Goal: Transaction & Acquisition: Purchase product/service

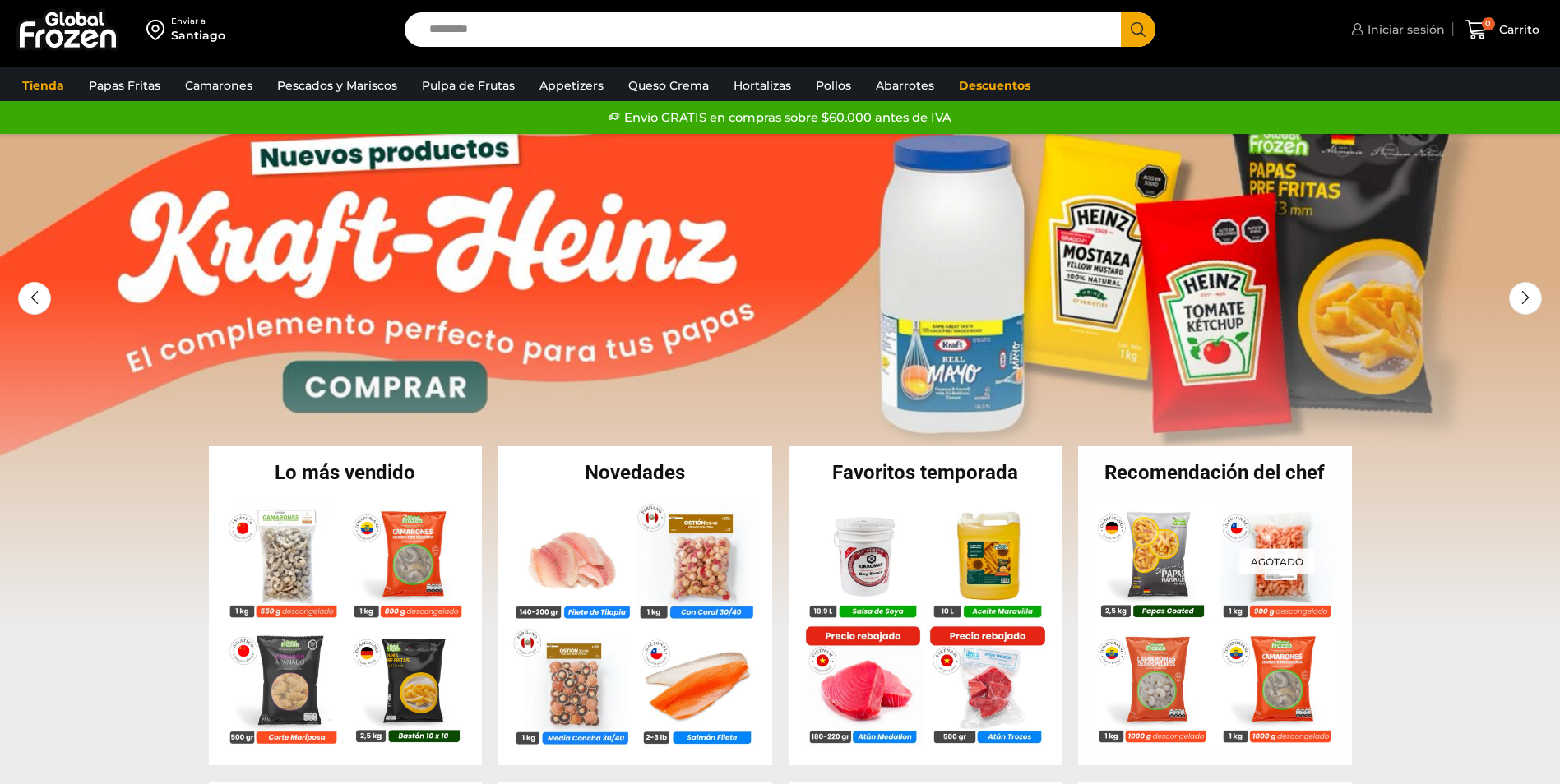
click at [1405, 32] on span "Iniciar sesión" at bounding box center [1404, 29] width 81 height 16
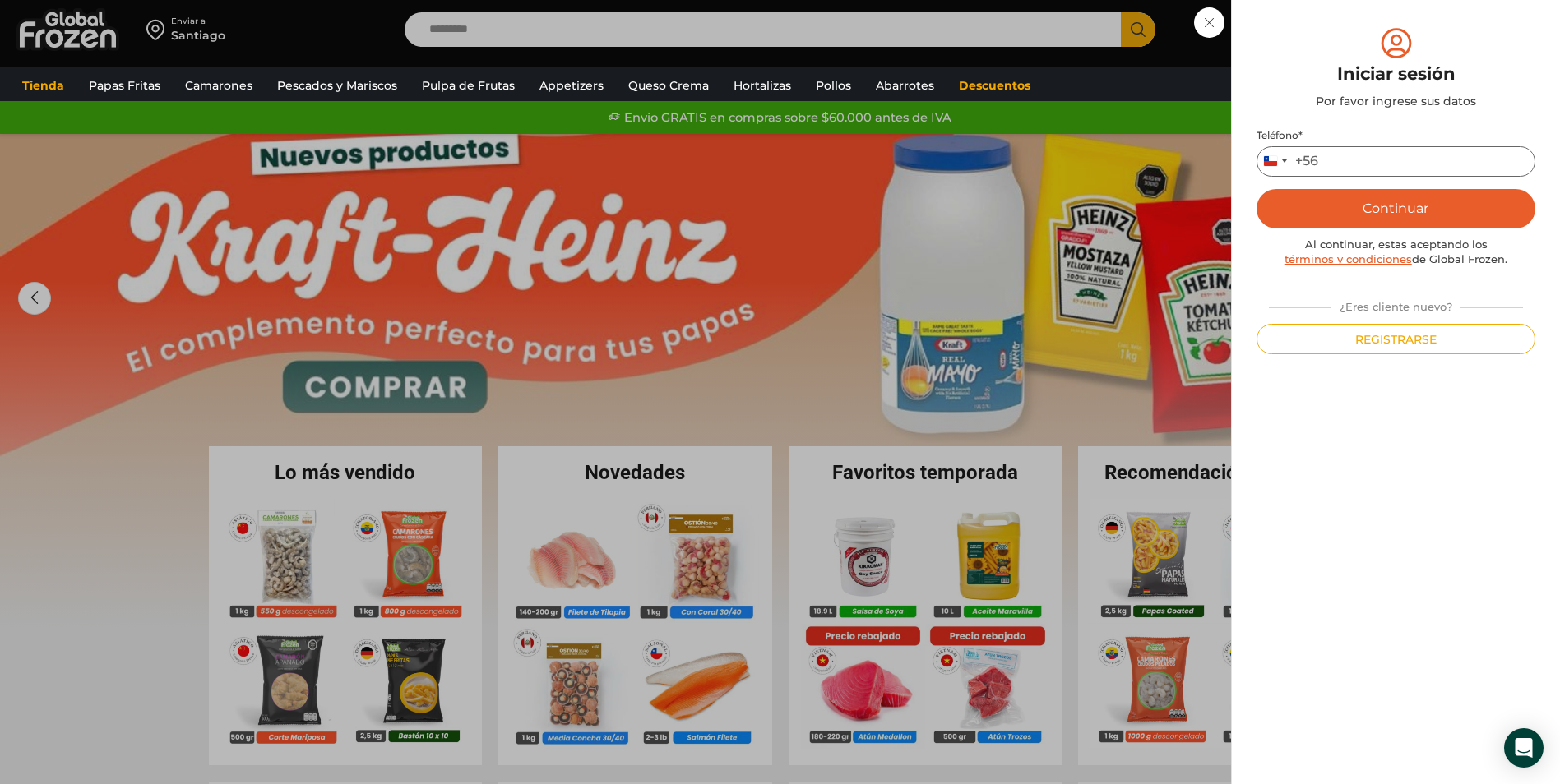
click at [1402, 158] on input "Teléfono *" at bounding box center [1396, 160] width 279 height 30
type input "*********"
click at [1388, 206] on button "Continuar" at bounding box center [1396, 209] width 279 height 40
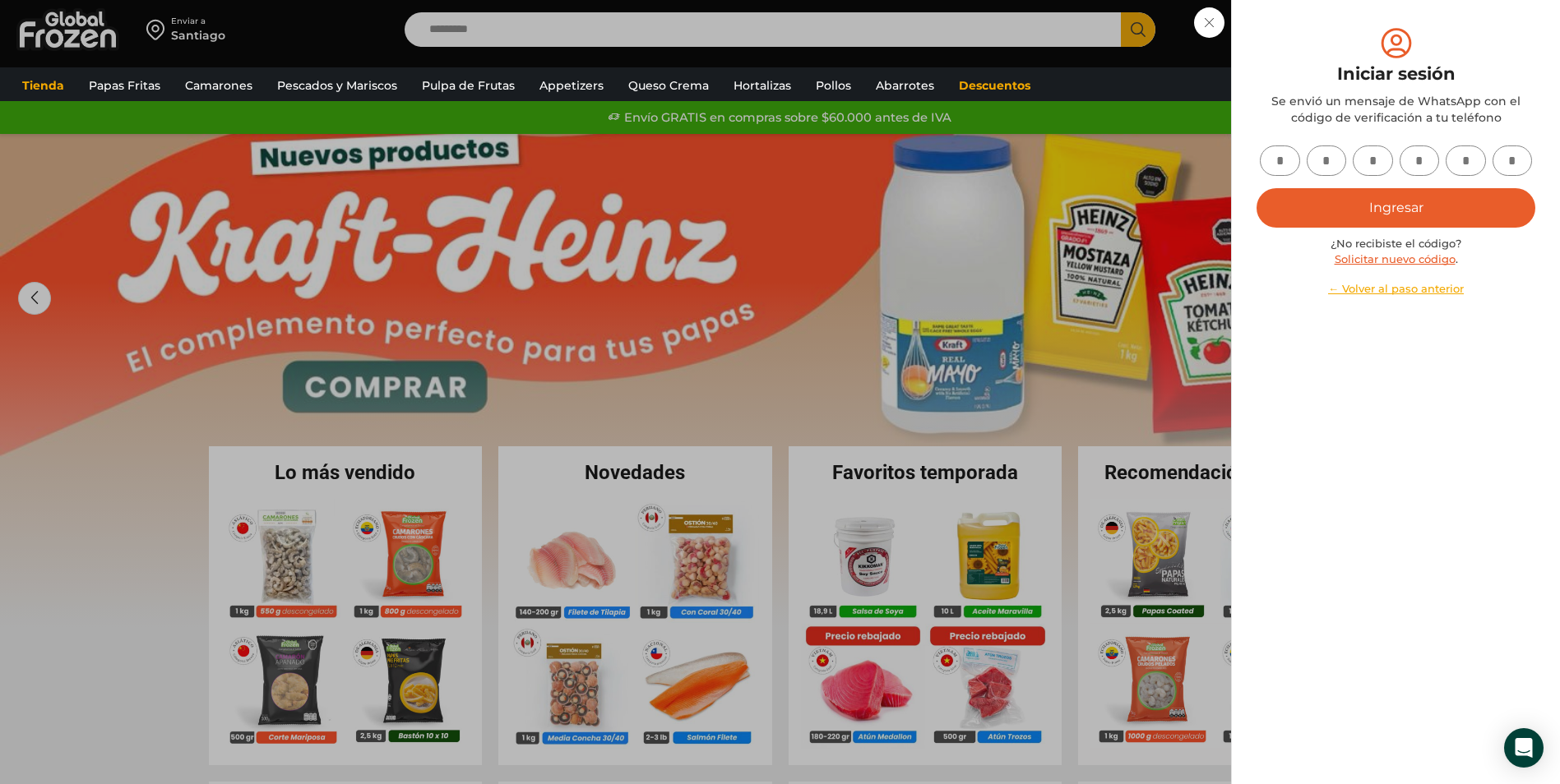
click at [1290, 159] on input "text" at bounding box center [1280, 160] width 41 height 30
type input "*"
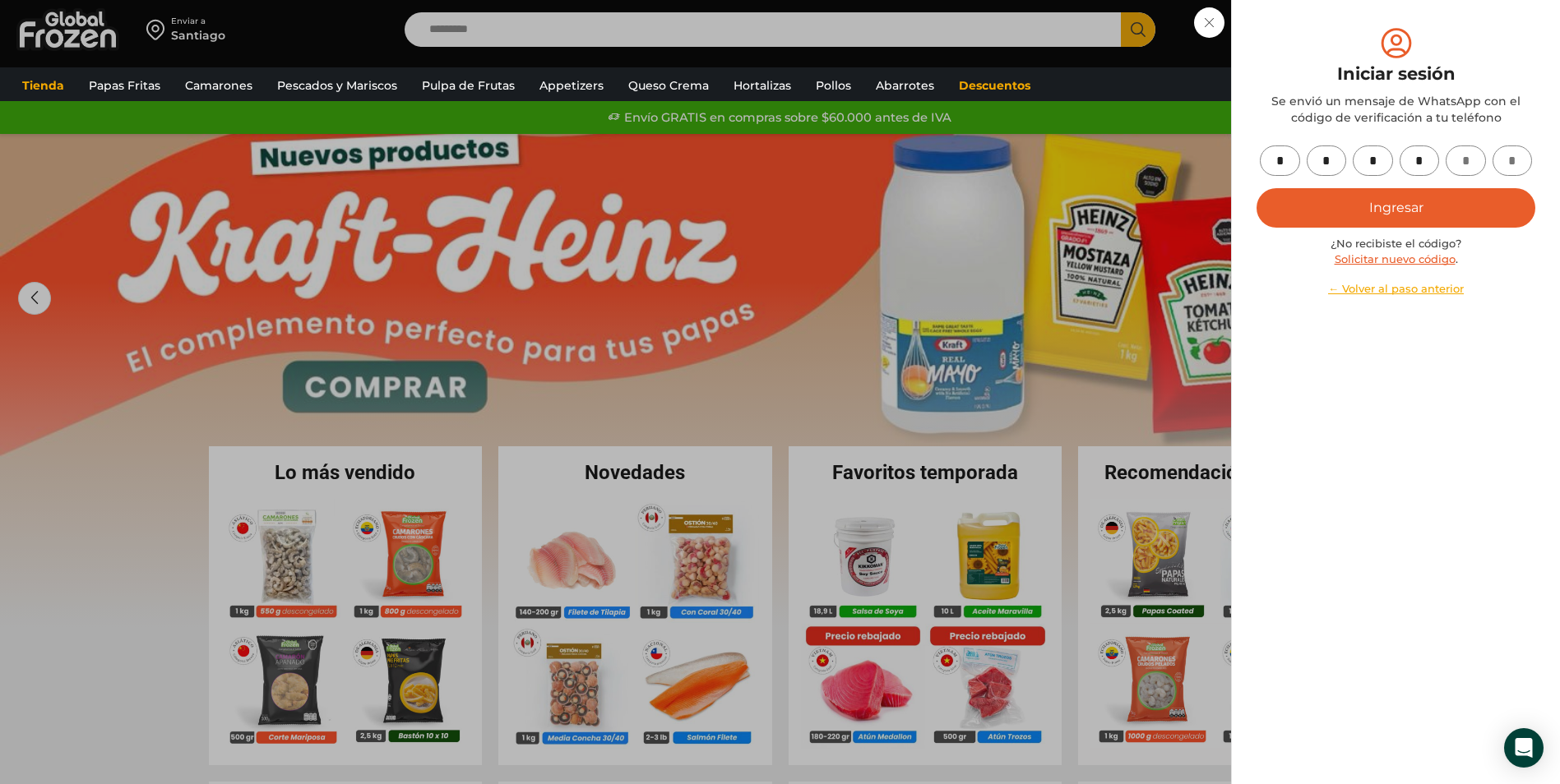
type input "*"
click at [1455, 201] on button "Ingresar" at bounding box center [1396, 208] width 279 height 40
click at [1347, 46] on div "Iniciar sesión Mi cuenta Login Register Iniciar sesión Por favor ingrese sus da…" at bounding box center [1396, 30] width 98 height 33
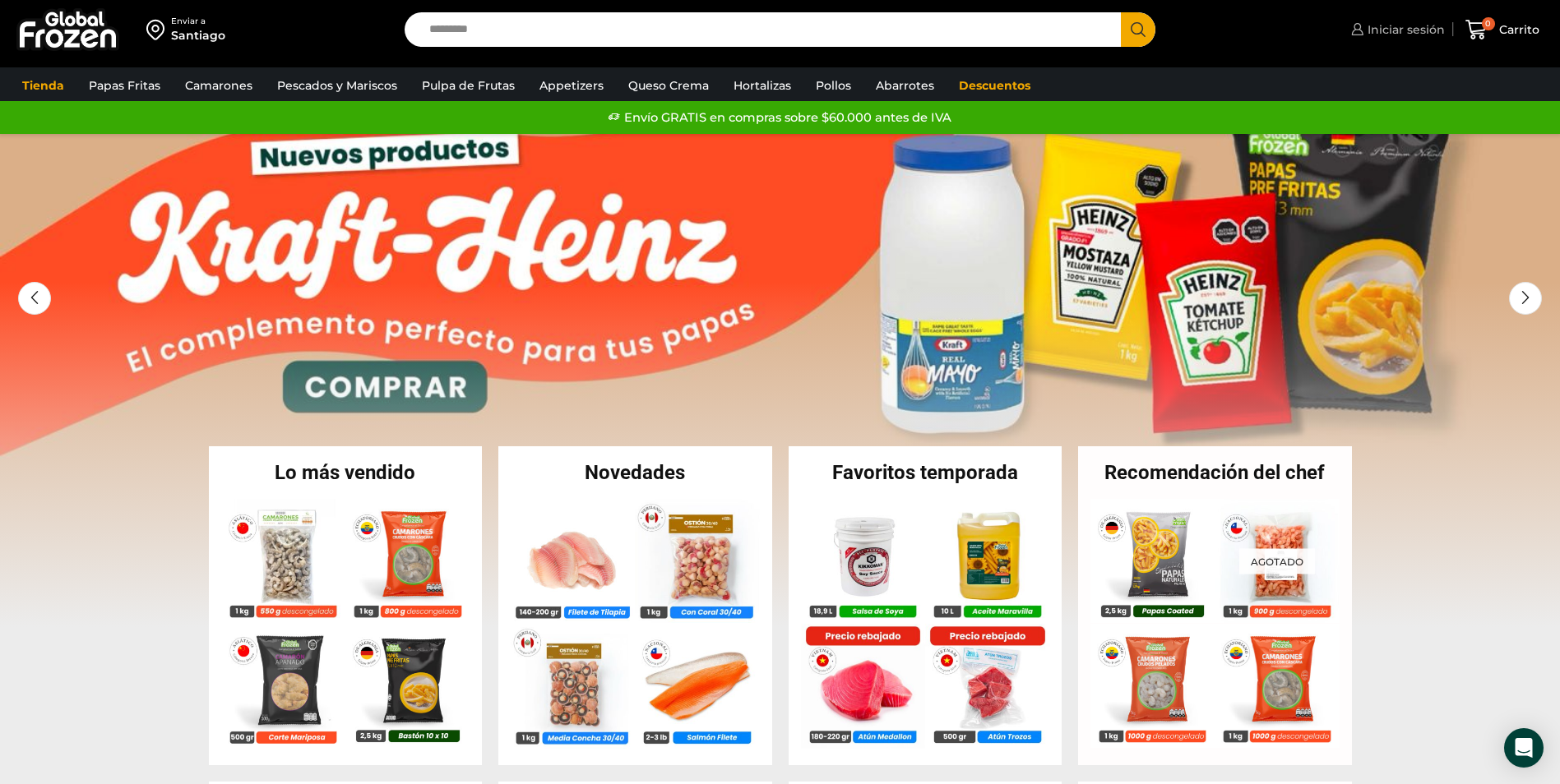
click at [1402, 36] on span "Iniciar sesión" at bounding box center [1404, 29] width 81 height 16
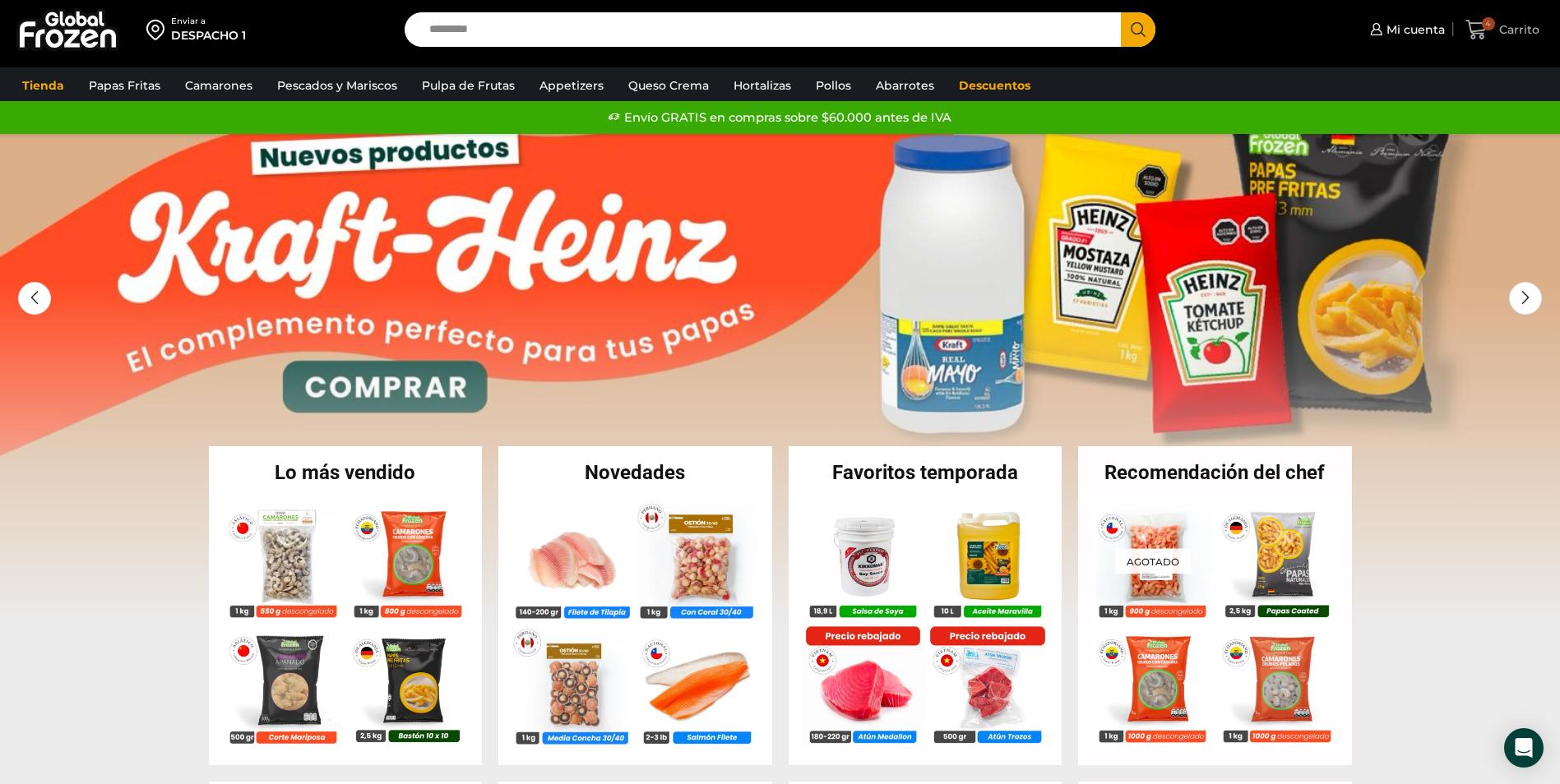
click at [1516, 26] on span "Carrito" at bounding box center [1517, 29] width 44 height 16
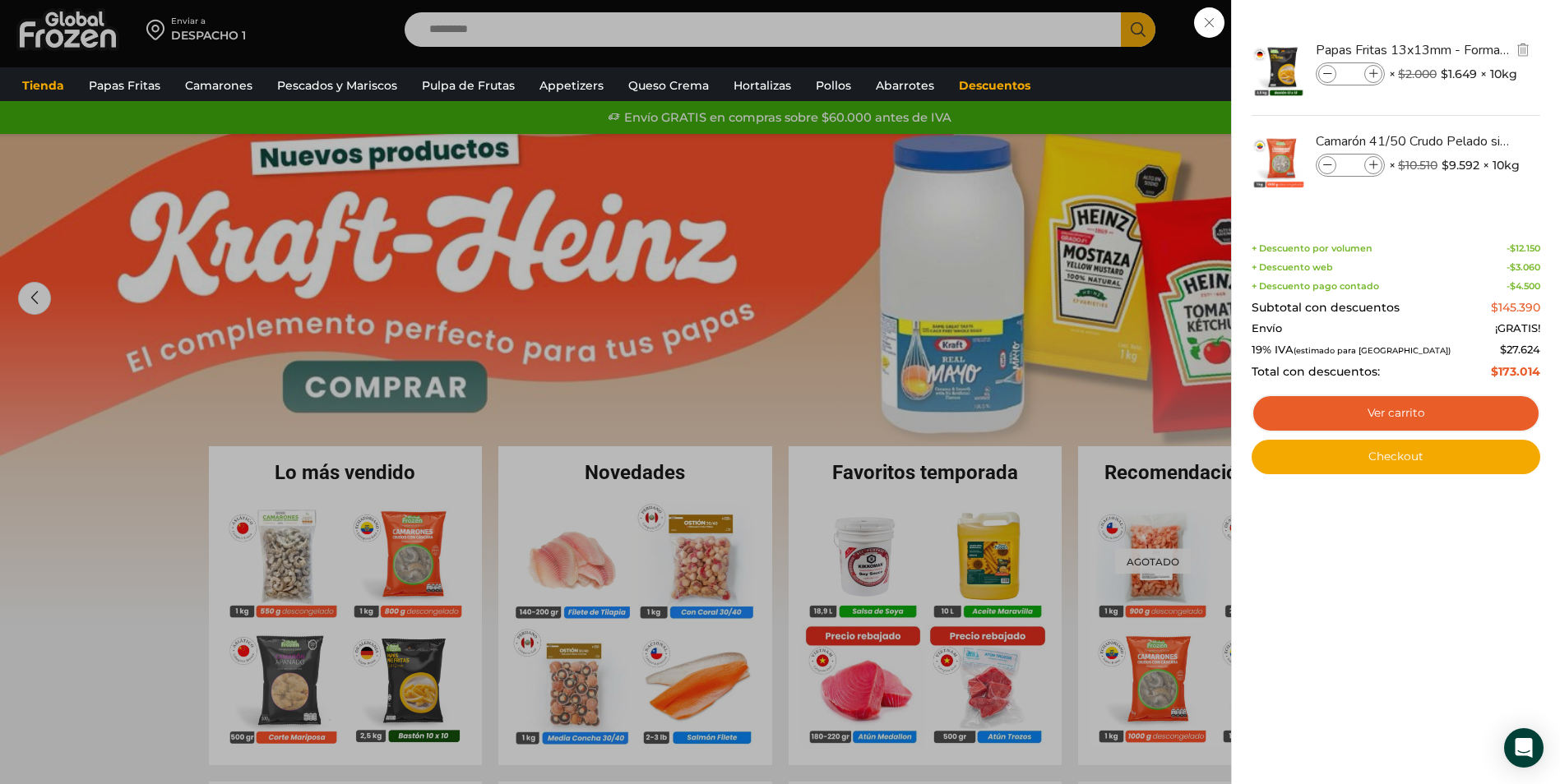
click at [1374, 70] on icon at bounding box center [1373, 73] width 9 height 9
type input "*"
click at [1461, 49] on div "5 Carrito 5 5 Shopping Cart *" at bounding box center [1502, 30] width 82 height 39
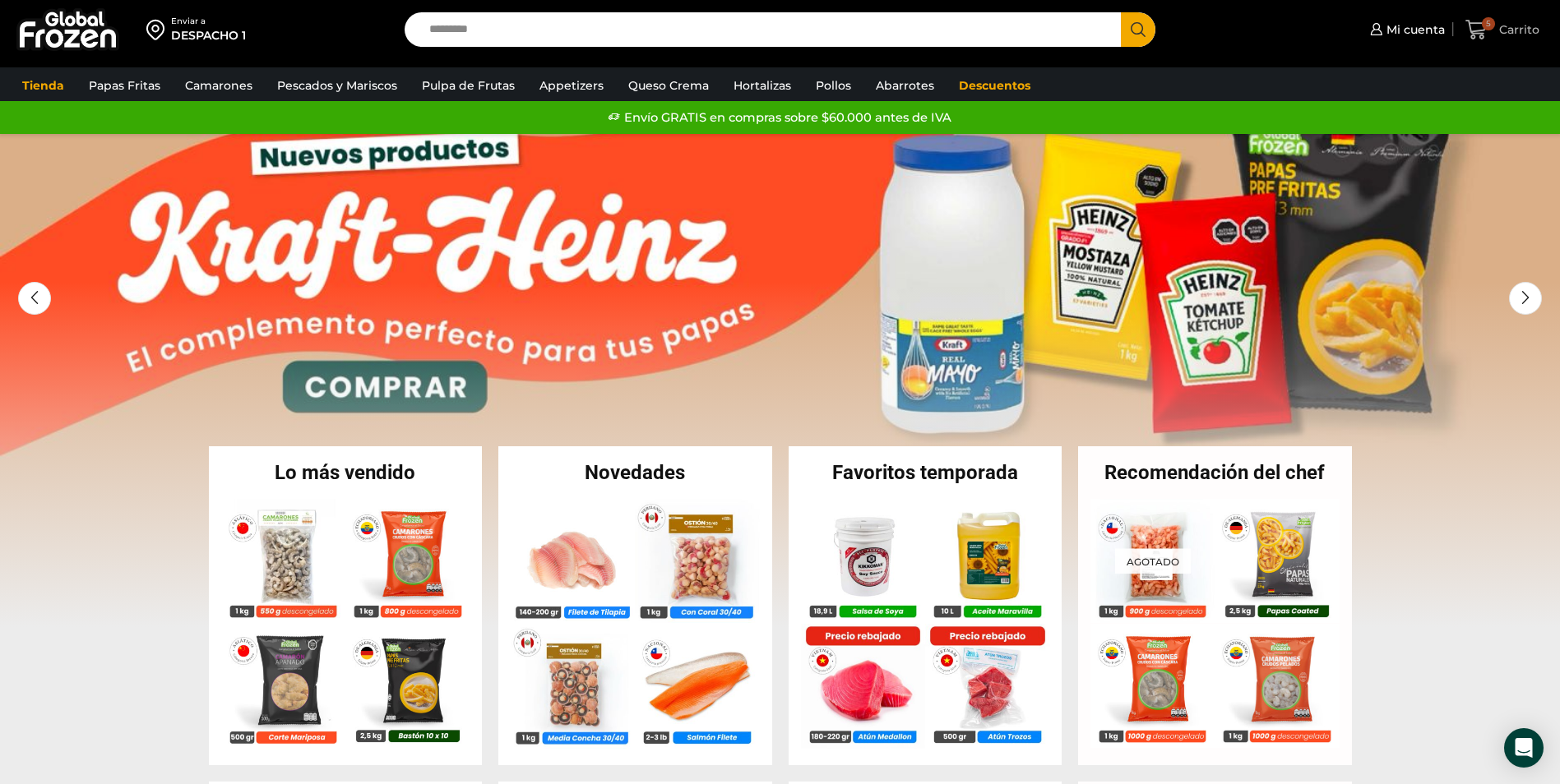
click at [1505, 23] on span "Carrito" at bounding box center [1517, 29] width 44 height 16
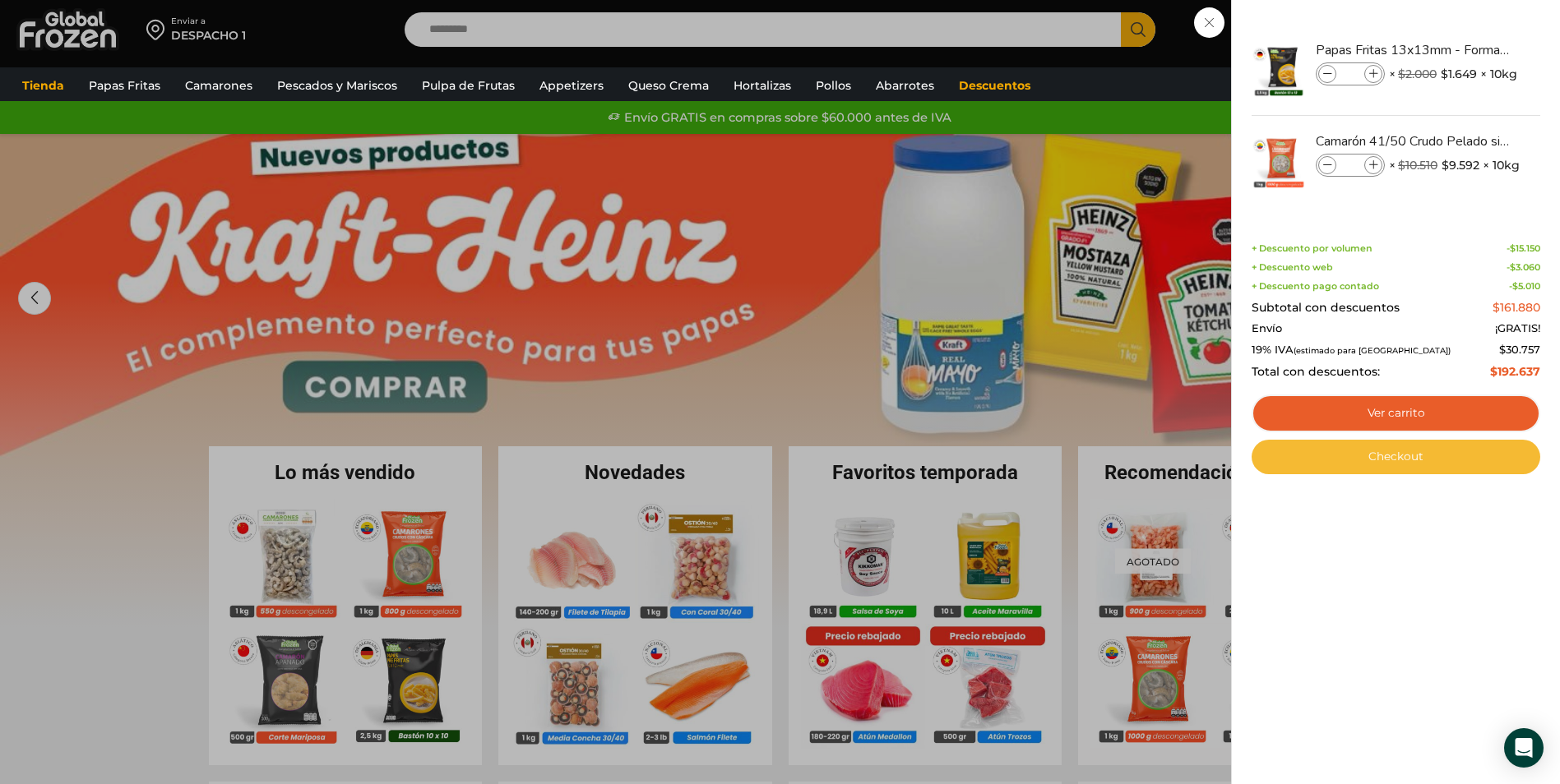
click at [1418, 458] on link "Checkout" at bounding box center [1396, 457] width 289 height 35
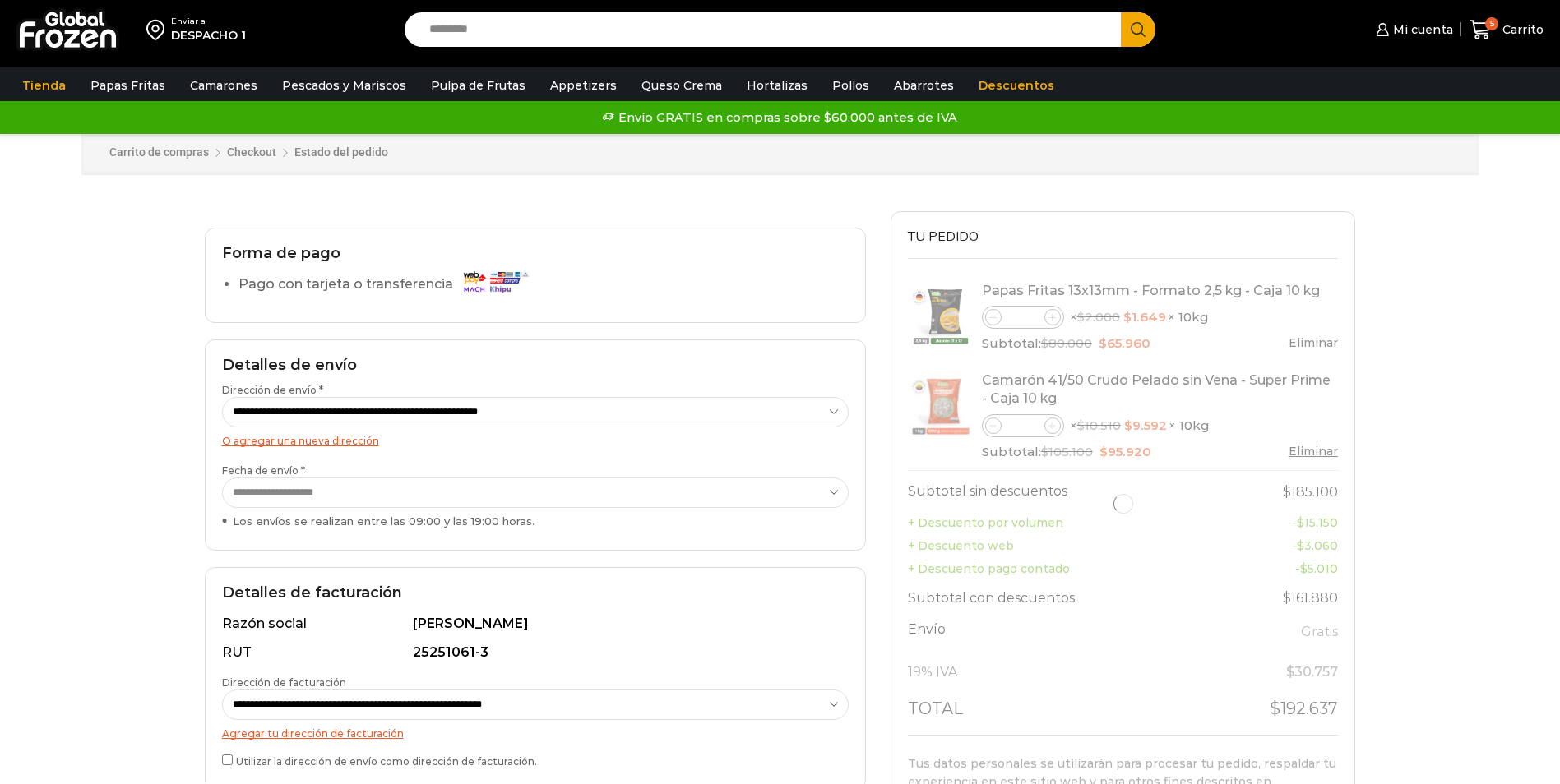
select select "*"
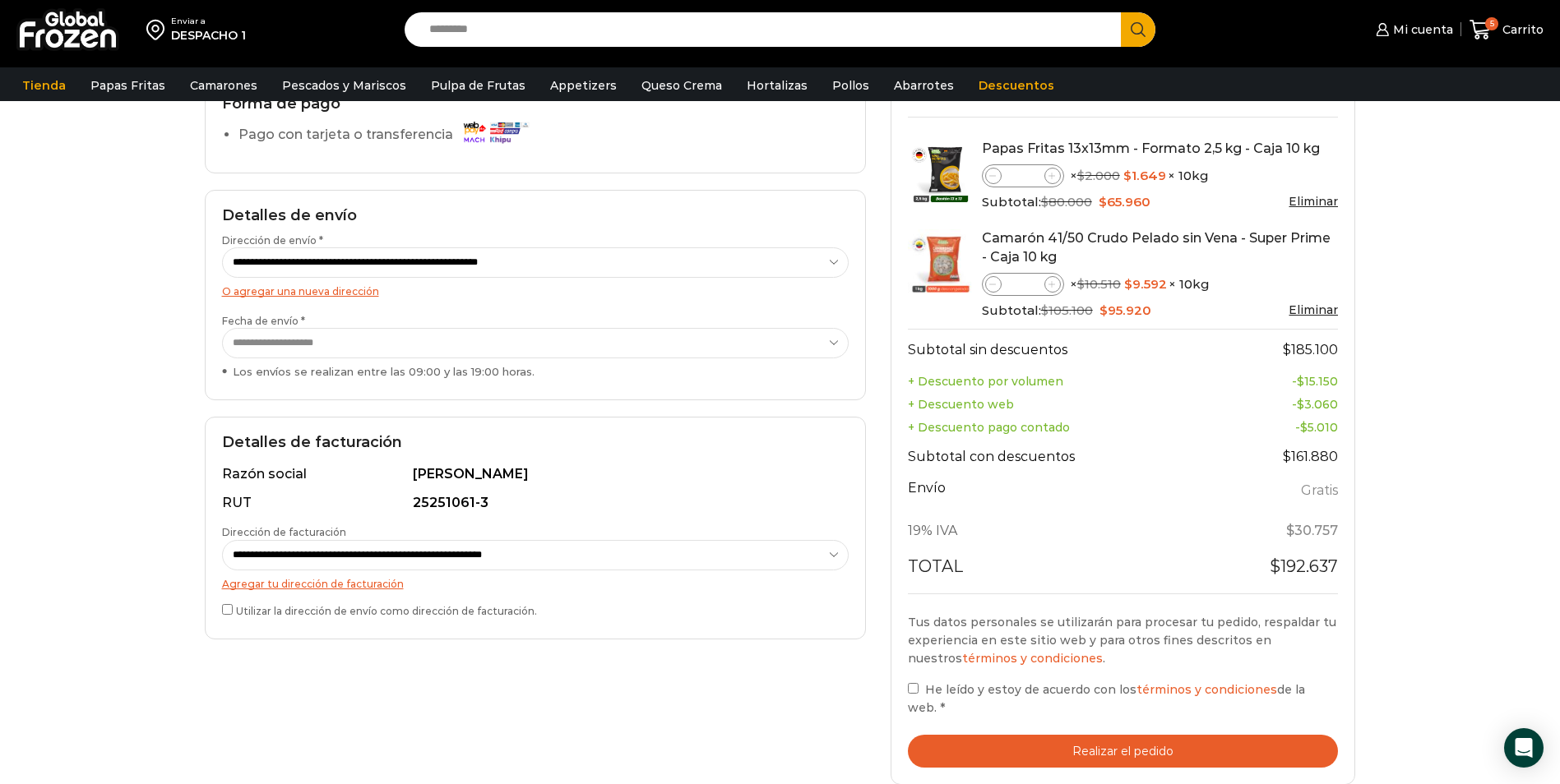
scroll to position [164, 0]
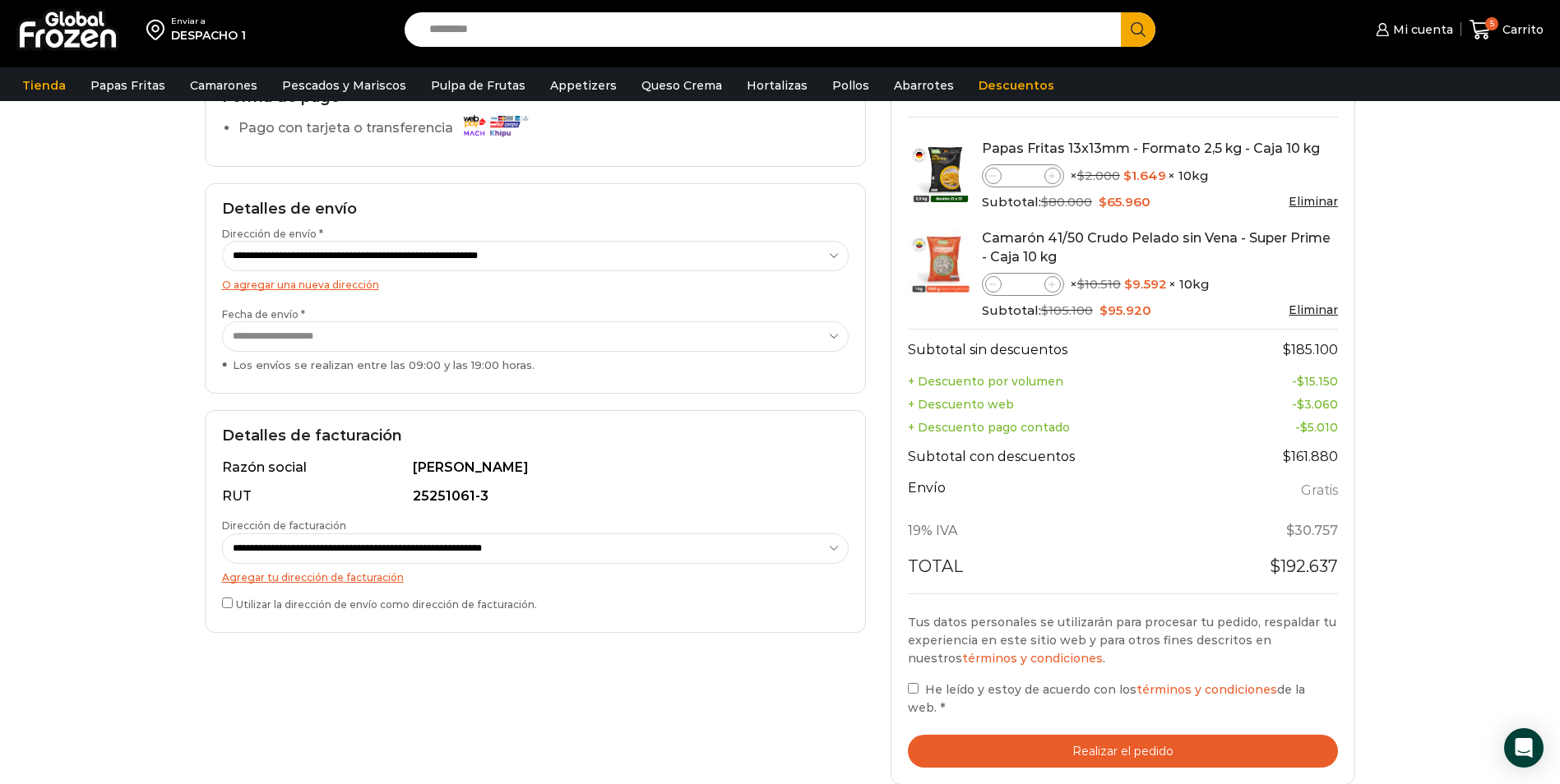
click at [379, 337] on select "**********" at bounding box center [536, 336] width 627 height 30
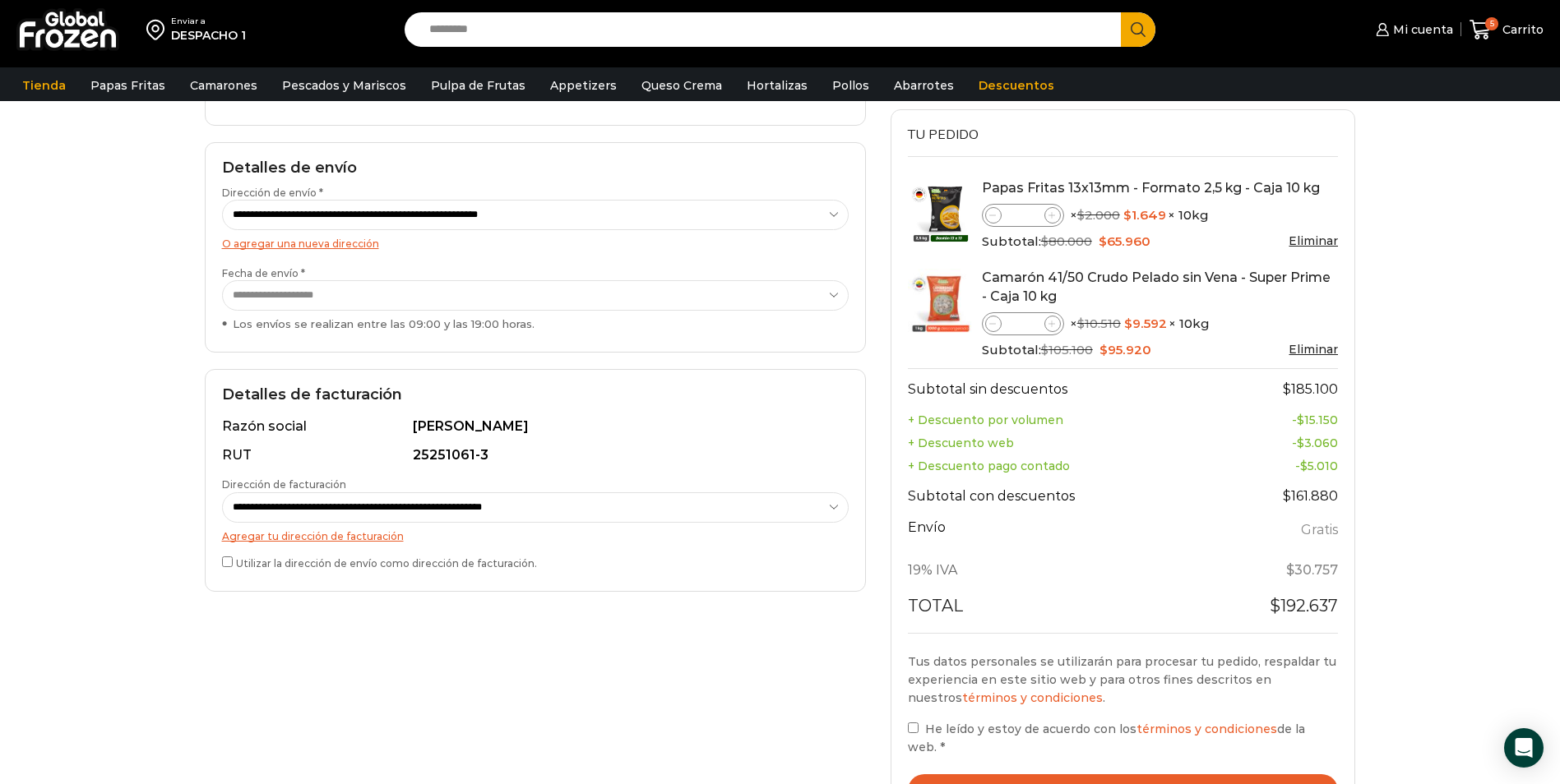
scroll to position [247, 0]
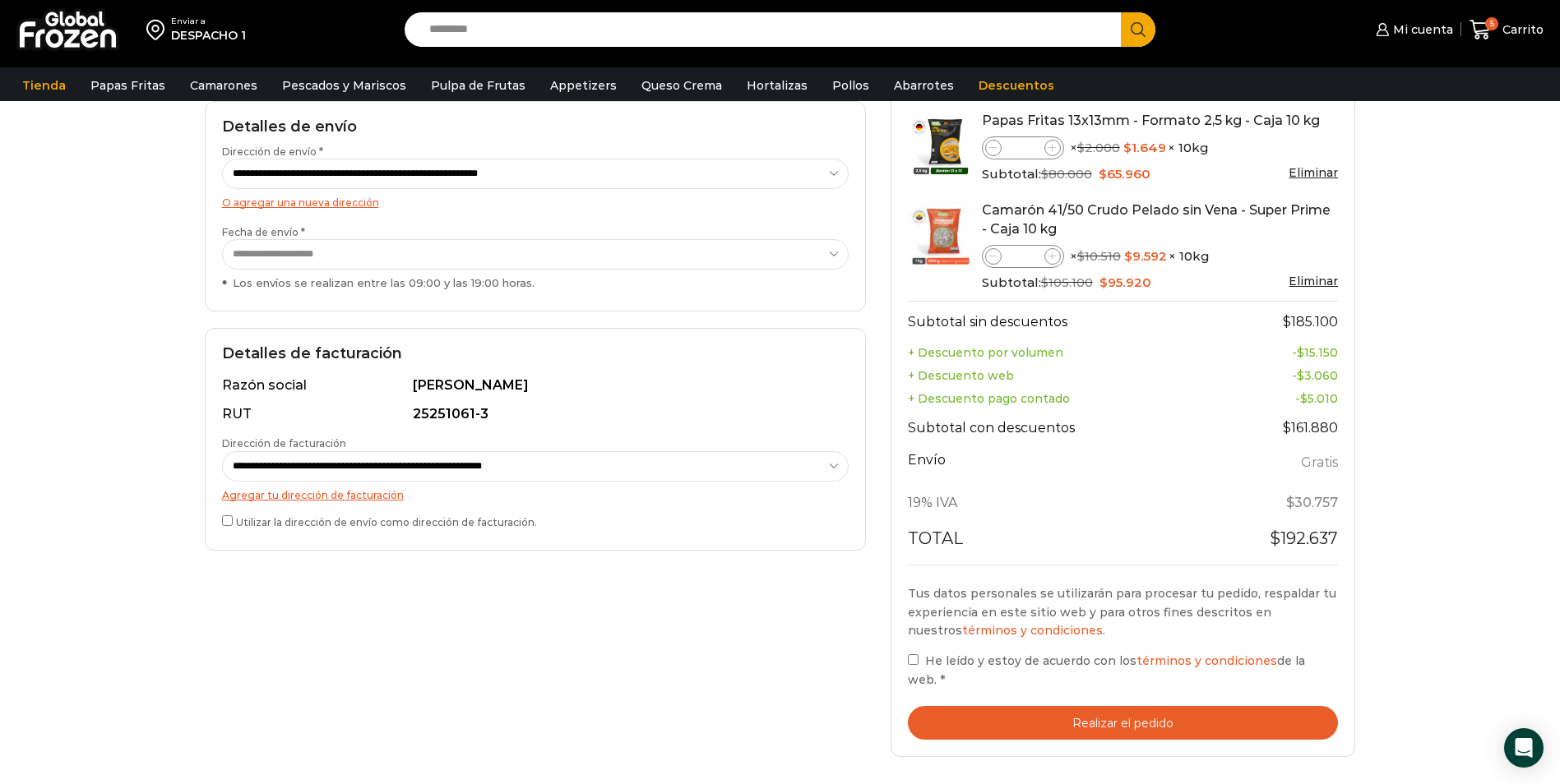
click at [1032, 726] on button "Realizar el pedido" at bounding box center [1124, 723] width 431 height 34
